Goal: Task Accomplishment & Management: Complete application form

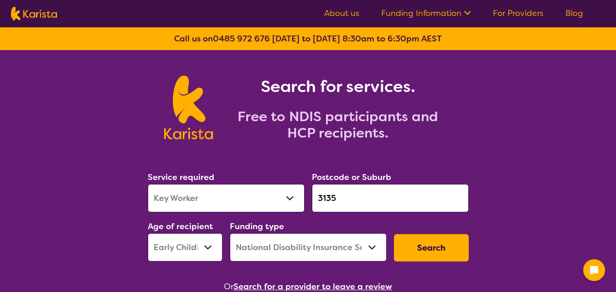
select select "Key Worker"
select select "EC"
select select "NDIS"
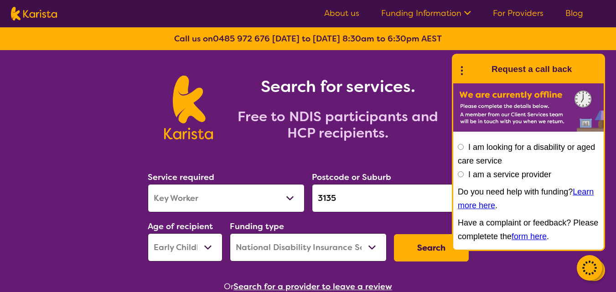
click at [437, 253] on button "Search" at bounding box center [431, 248] width 75 height 27
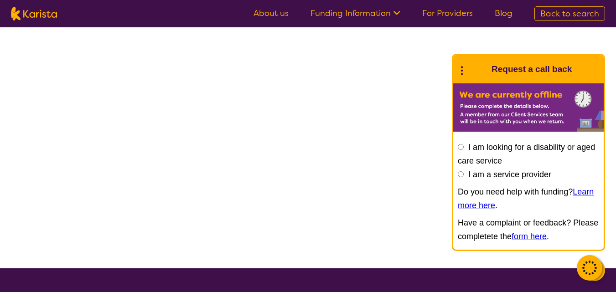
select select "NDIS"
select select "Key Worker"
select select "EC"
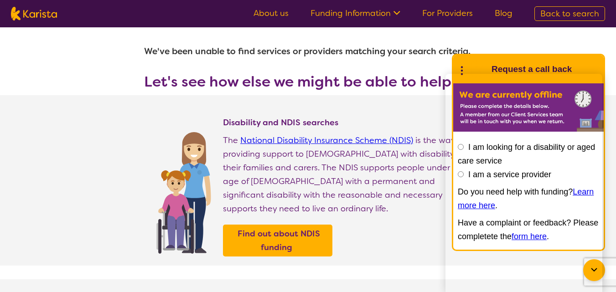
scroll to position [91, 0]
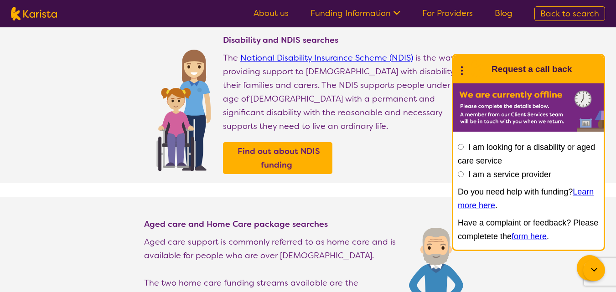
click at [460, 174] on input "I am a service provider" at bounding box center [461, 175] width 6 height 6
radio input "true"
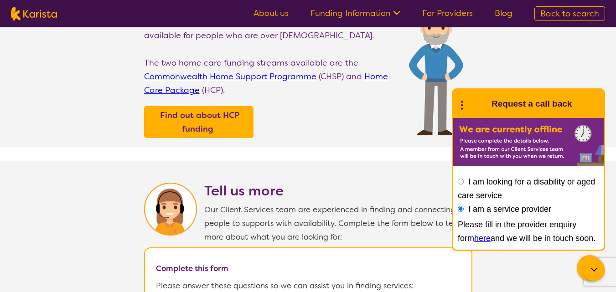
scroll to position [365, 0]
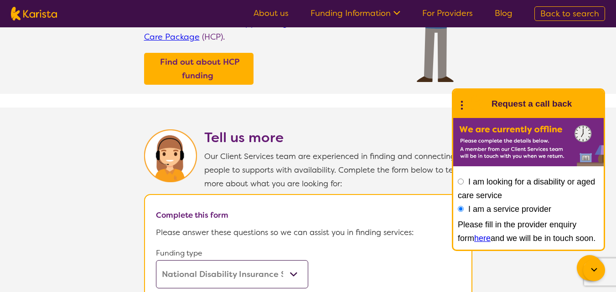
click at [294, 268] on select "Home Care Package (HCP) Home Care Package - Level 1 Home Care Package - Level 2…" at bounding box center [232, 275] width 152 height 28
select select
click at [156, 261] on select "Home Care Package (HCP) Home Care Package - Level 1 Home Care Package - Level 2…" at bounding box center [232, 275] width 152 height 28
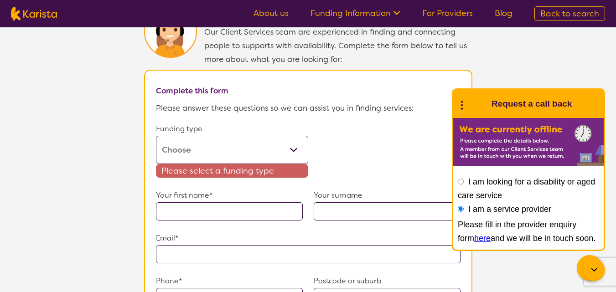
scroll to position [548, 0]
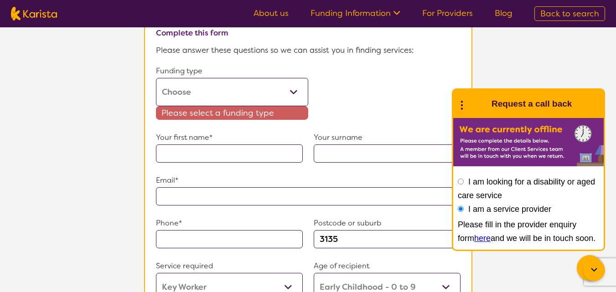
click at [333, 85] on form "Funding type Home Care Package (HCP) Home Care Package - Level 1 Home Care Pack…" at bounding box center [308, 253] width 305 height 379
click at [400, 104] on form "Funding type Home Care Package (HCP) Home Care Package - Level 1 Home Care Pack…" at bounding box center [308, 253] width 305 height 379
click at [514, 75] on section "Tell us more Our Client Services team are experienced in finding and connecting…" at bounding box center [308, 193] width 616 height 537
click at [229, 152] on input "text" at bounding box center [229, 154] width 147 height 18
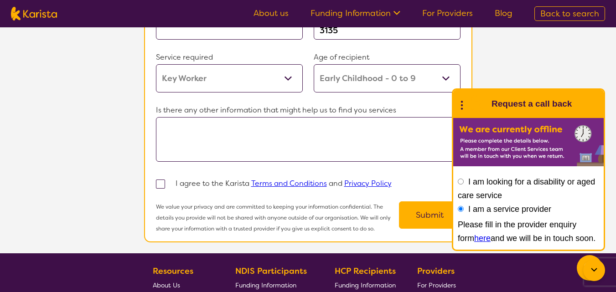
scroll to position [797, 0]
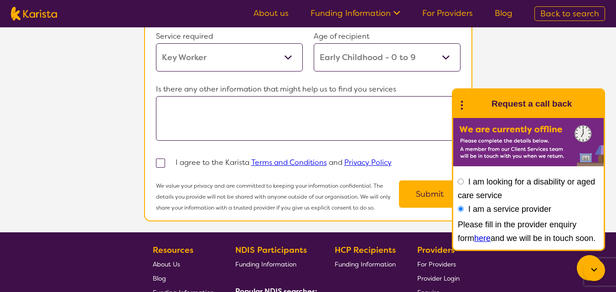
click at [162, 168] on span at bounding box center [160, 163] width 9 height 9
click at [170, 166] on input "checkbox" at bounding box center [173, 163] width 6 height 6
checkbox input "true"
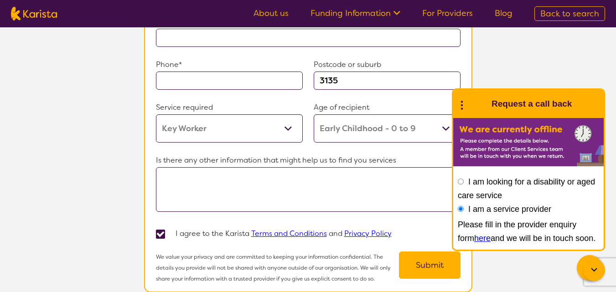
scroll to position [705, 0]
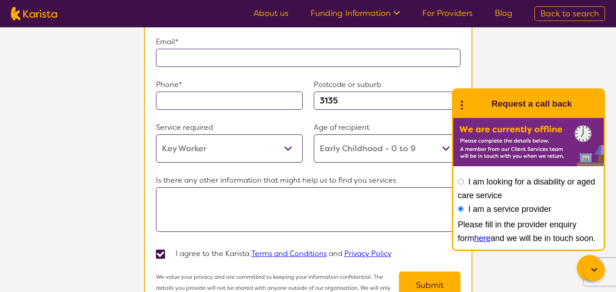
click at [289, 146] on select "Allied Health Assistant Assessment (ADHD or Autism) Behaviour support Counselli…" at bounding box center [229, 149] width 147 height 28
click at [156, 135] on select "Allied Health Assistant Assessment (ADHD or Autism) Behaviour support Counselli…" at bounding box center [229, 149] width 147 height 28
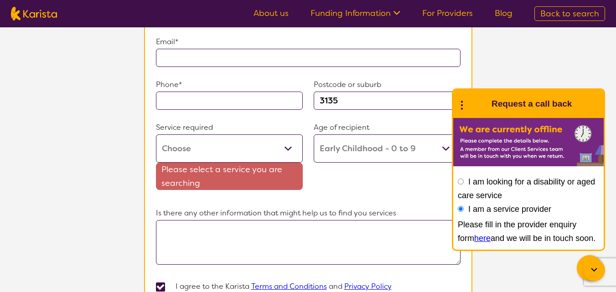
click at [323, 170] on div "Age of recipient Early Childhood - 0 to 9 Child - 10 to 11 Adolescent - 12 to 1…" at bounding box center [387, 158] width 147 height 75
click at [290, 145] on select "Allied Health Assistant Assessment (ADHD or Autism) Behaviour support Counselli…" at bounding box center [229, 149] width 147 height 28
select select "Counselling"
click at [156, 135] on select "Allied Health Assistant Assessment (ADHD or Autism) Behaviour support Counselli…" at bounding box center [229, 149] width 147 height 28
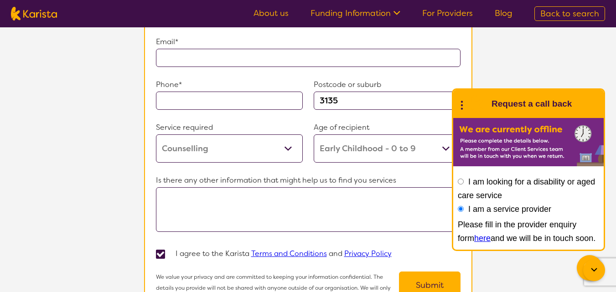
click at [446, 145] on select "Early Childhood - 0 to 9 Child - 10 to 11 Adolescent - 12 to 17 Adult - 18 to 6…" at bounding box center [387, 149] width 147 height 28
select select "CH"
click at [314, 135] on select "Early Childhood - 0 to 9 Child - 10 to 11 Adolescent - 12 to 17 Adult - 18 to 6…" at bounding box center [387, 149] width 147 height 28
click at [445, 146] on select "Early Childhood - 0 to 9 Child - 10 to 11 Adolescent - 12 to 17 Adult - 18 to 6…" at bounding box center [387, 149] width 147 height 28
click at [314, 135] on select "Early Childhood - 0 to 9 Child - 10 to 11 Adolescent - 12 to 17 Adult - 18 to 6…" at bounding box center [387, 149] width 147 height 28
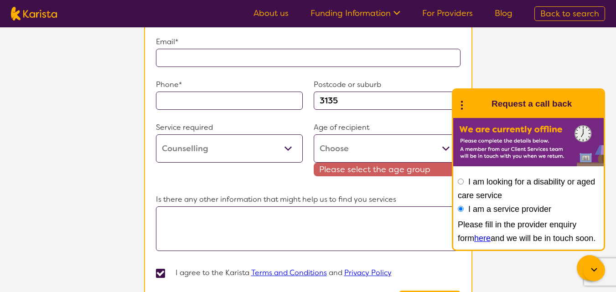
click at [443, 148] on select "Early Childhood - 0 to 9 Child - 10 to 11 Adolescent - 12 to 17 Adult - 18 to 6…" at bounding box center [387, 149] width 147 height 28
select select "EC"
click at [314, 135] on select "Early Childhood - 0 to 9 Child - 10 to 11 Adolescent - 12 to 17 Adult - 18 to 6…" at bounding box center [387, 149] width 147 height 28
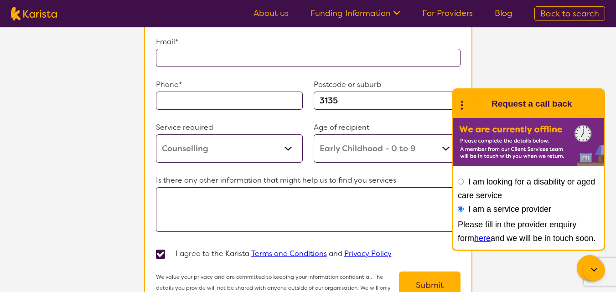
click at [287, 143] on select "Allied Health Assistant Assessment (ADHD or Autism) Behaviour support Counselli…" at bounding box center [229, 149] width 147 height 28
select select "Key Worker"
click at [156, 135] on select "Allied Health Assistant Assessment (ADHD or Autism) Behaviour support Counselli…" at bounding box center [229, 149] width 147 height 28
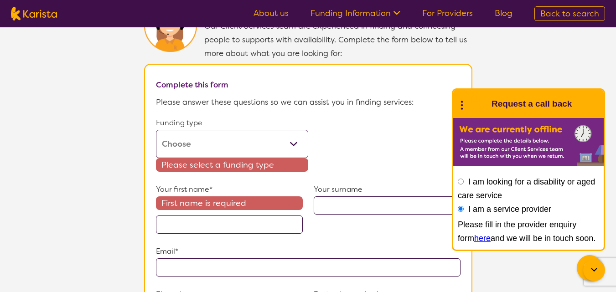
scroll to position [477, 0]
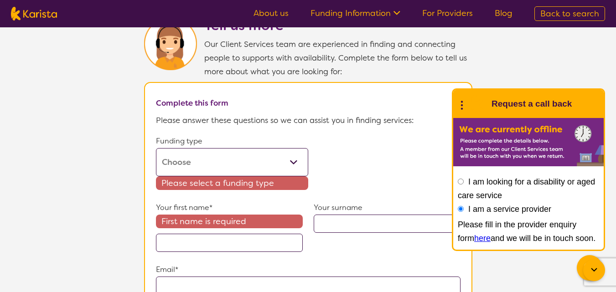
click at [293, 158] on select "Home Care Package (HCP) Home Care Package - Level 1 Home Care Package - Level 2…" at bounding box center [232, 162] width 152 height 28
select select "NDIS"
click at [156, 148] on select "Home Care Package (HCP) Home Care Package - Level 1 Home Care Package - Level 2…" at bounding box center [232, 162] width 152 height 28
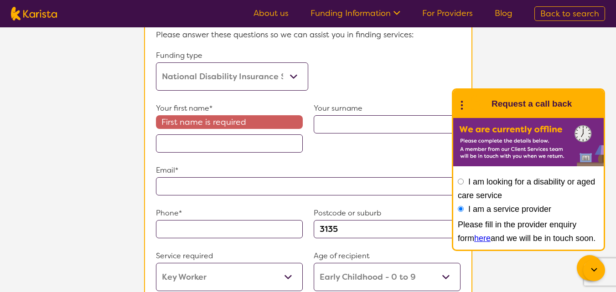
scroll to position [569, 0]
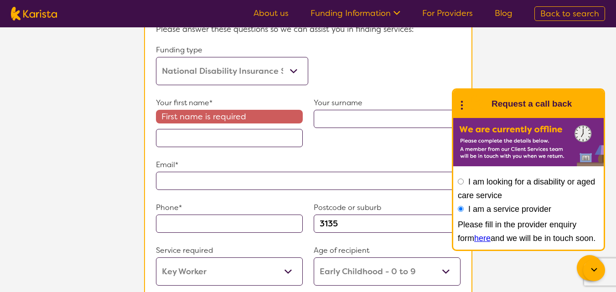
click at [221, 132] on input "text" at bounding box center [229, 138] width 147 height 18
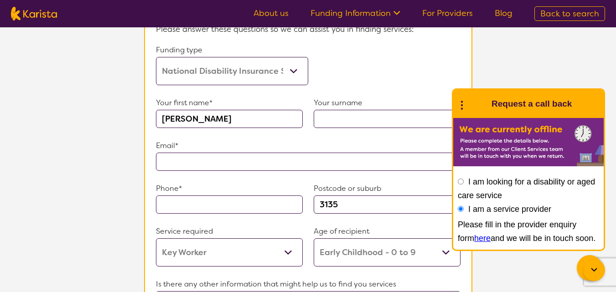
type input "Ella"
click at [250, 140] on p "Email*" at bounding box center [308, 146] width 305 height 14
click at [226, 155] on input "text" at bounding box center [308, 162] width 305 height 18
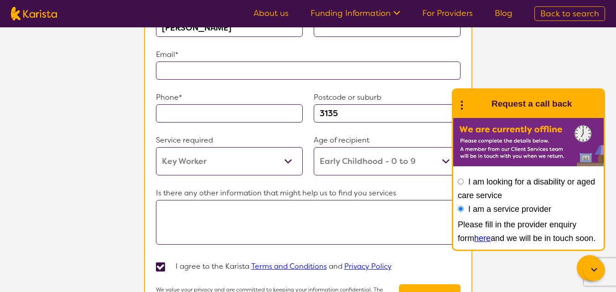
scroll to position [751, 0]
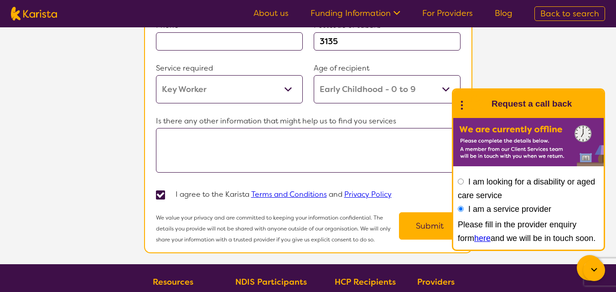
click at [406, 215] on button "Submit" at bounding box center [430, 226] width 62 height 27
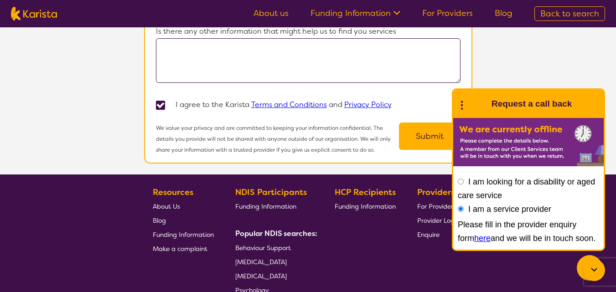
scroll to position [828, 0]
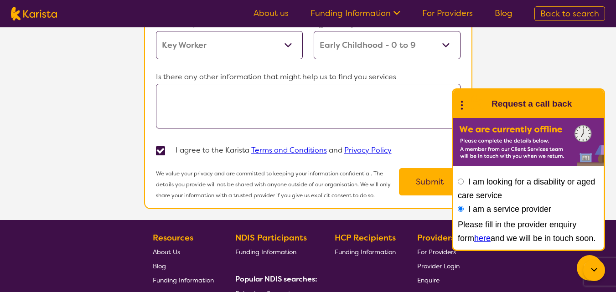
drag, startPoint x: 585, startPoint y: 85, endPoint x: 466, endPoint y: 89, distance: 119.6
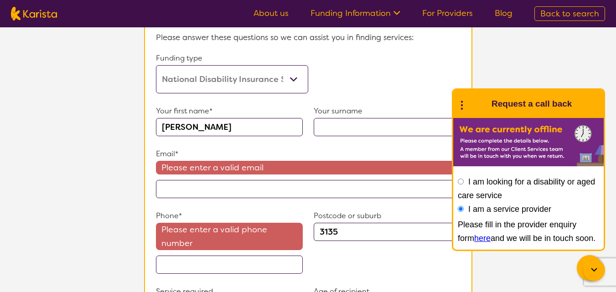
scroll to position [646, 0]
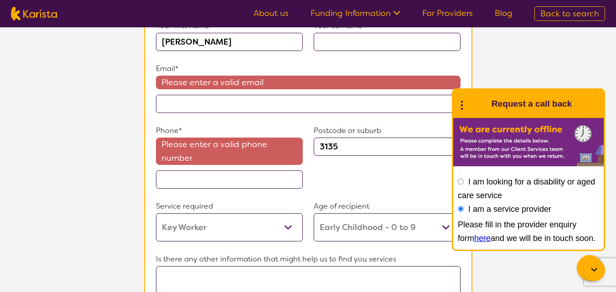
click at [191, 103] on input "text" at bounding box center [308, 104] width 305 height 18
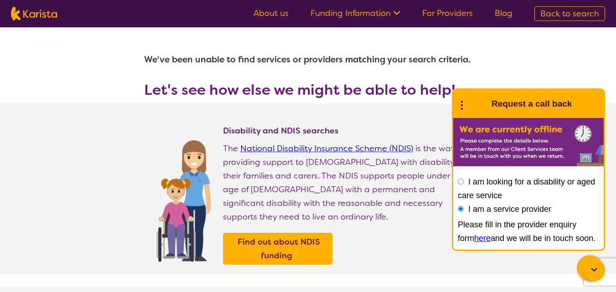
scroll to position [0, 0]
click at [457, 17] on link "For Providers" at bounding box center [447, 13] width 51 height 11
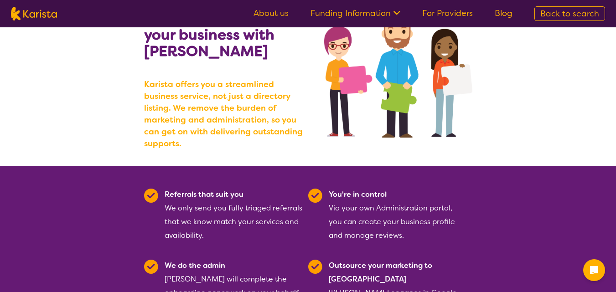
scroll to position [137, 0]
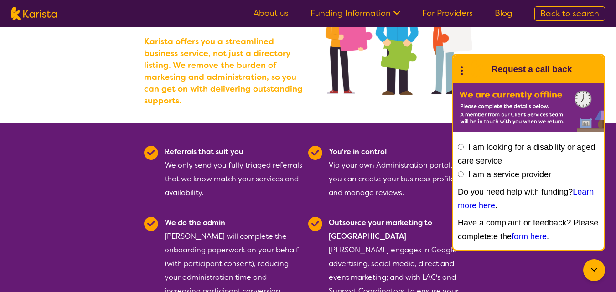
click at [294, 77] on b "Karista offers you a streamlined business service, not just a directory listing…" at bounding box center [226, 71] width 164 height 71
click at [462, 71] on circle at bounding box center [462, 71] width 2 height 2
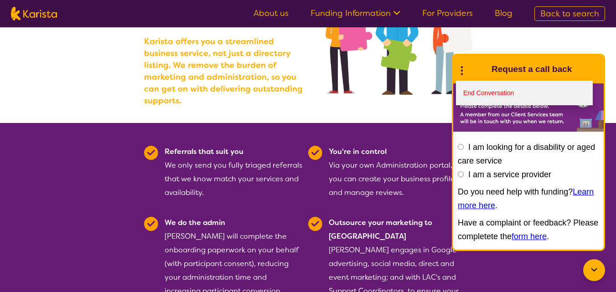
click at [470, 91] on link "End Conversation" at bounding box center [524, 93] width 137 height 25
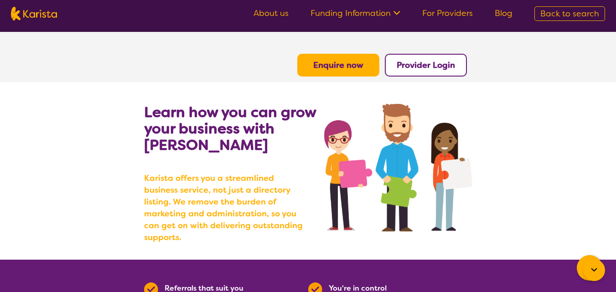
click at [42, 15] on img at bounding box center [34, 14] width 46 height 14
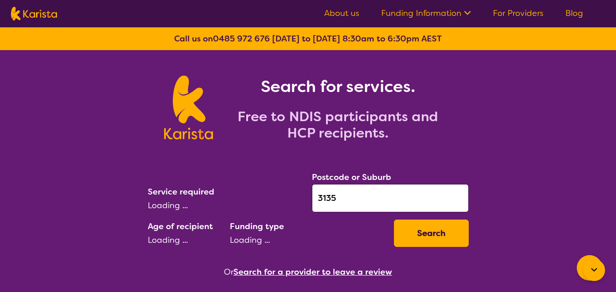
select select "Key Worker"
select select "EC"
select select "NDIS"
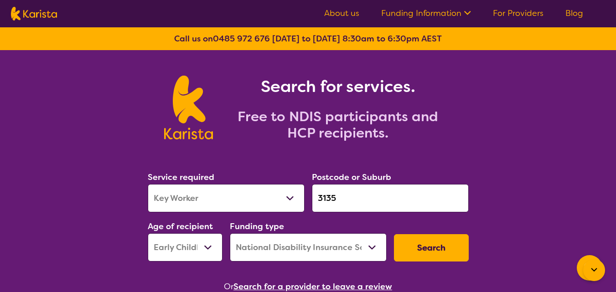
click at [522, 19] on link "For Providers" at bounding box center [518, 13] width 51 height 11
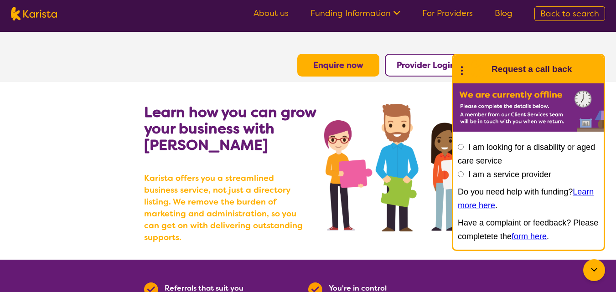
click at [233, 61] on section "Enquire now Provider Login" at bounding box center [308, 54] width 350 height 45
